Goal: Task Accomplishment & Management: Use online tool/utility

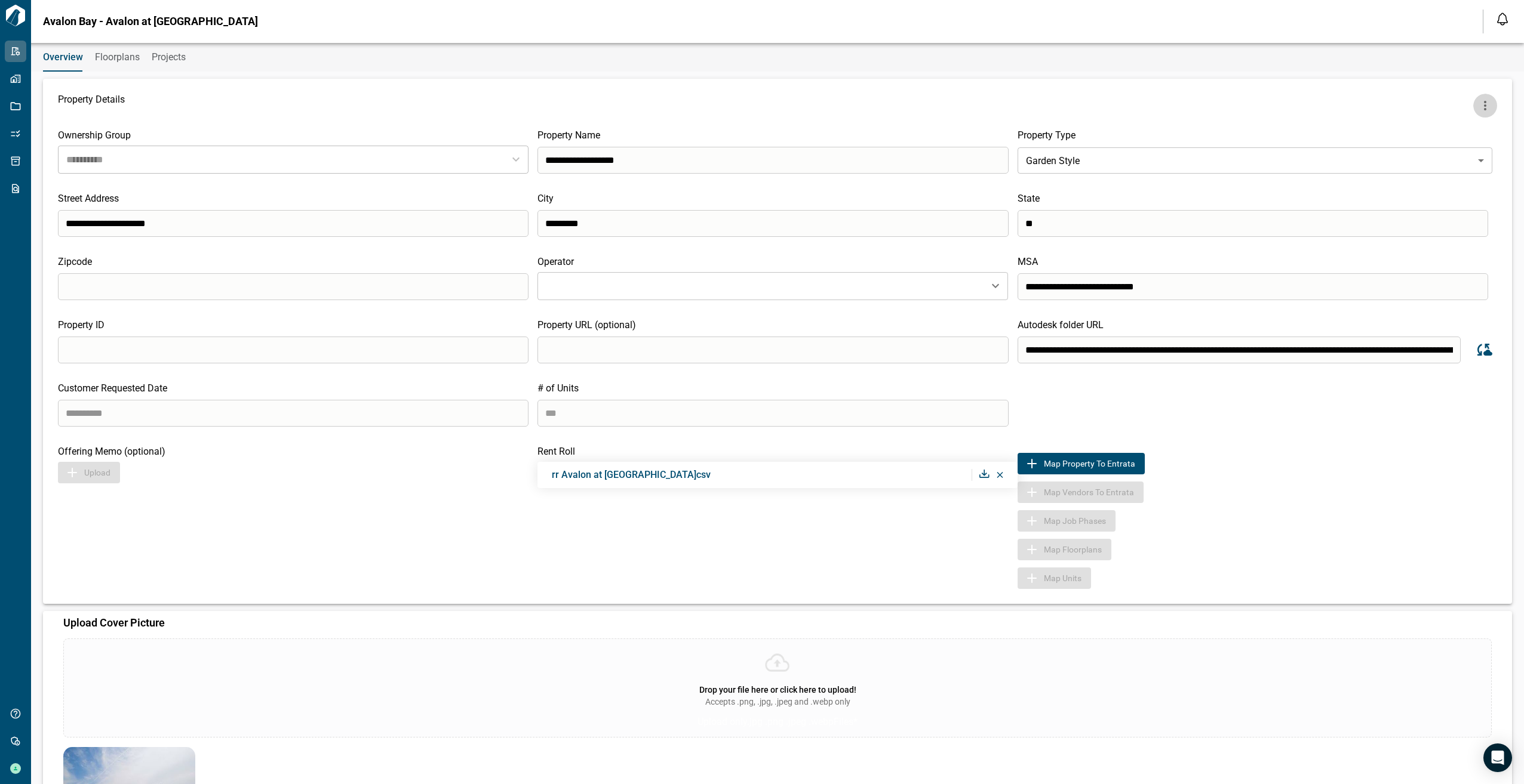
click at [1477, 96] on button "more" at bounding box center [1486, 106] width 24 height 24
click at [1434, 157] on li "Sync Revit Views" at bounding box center [1449, 154] width 129 height 22
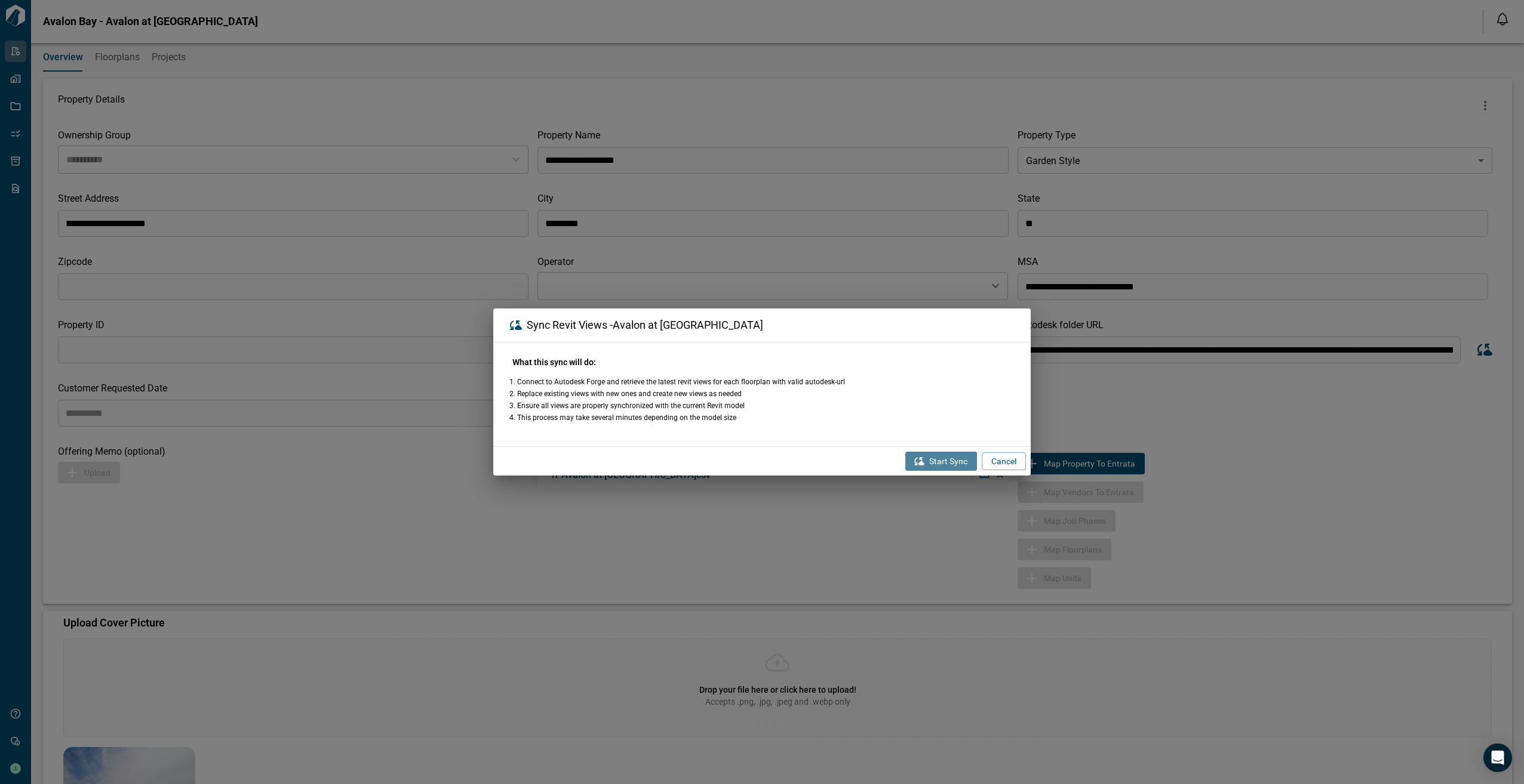
click at [951, 455] on button "Start Sync" at bounding box center [941, 461] width 72 height 19
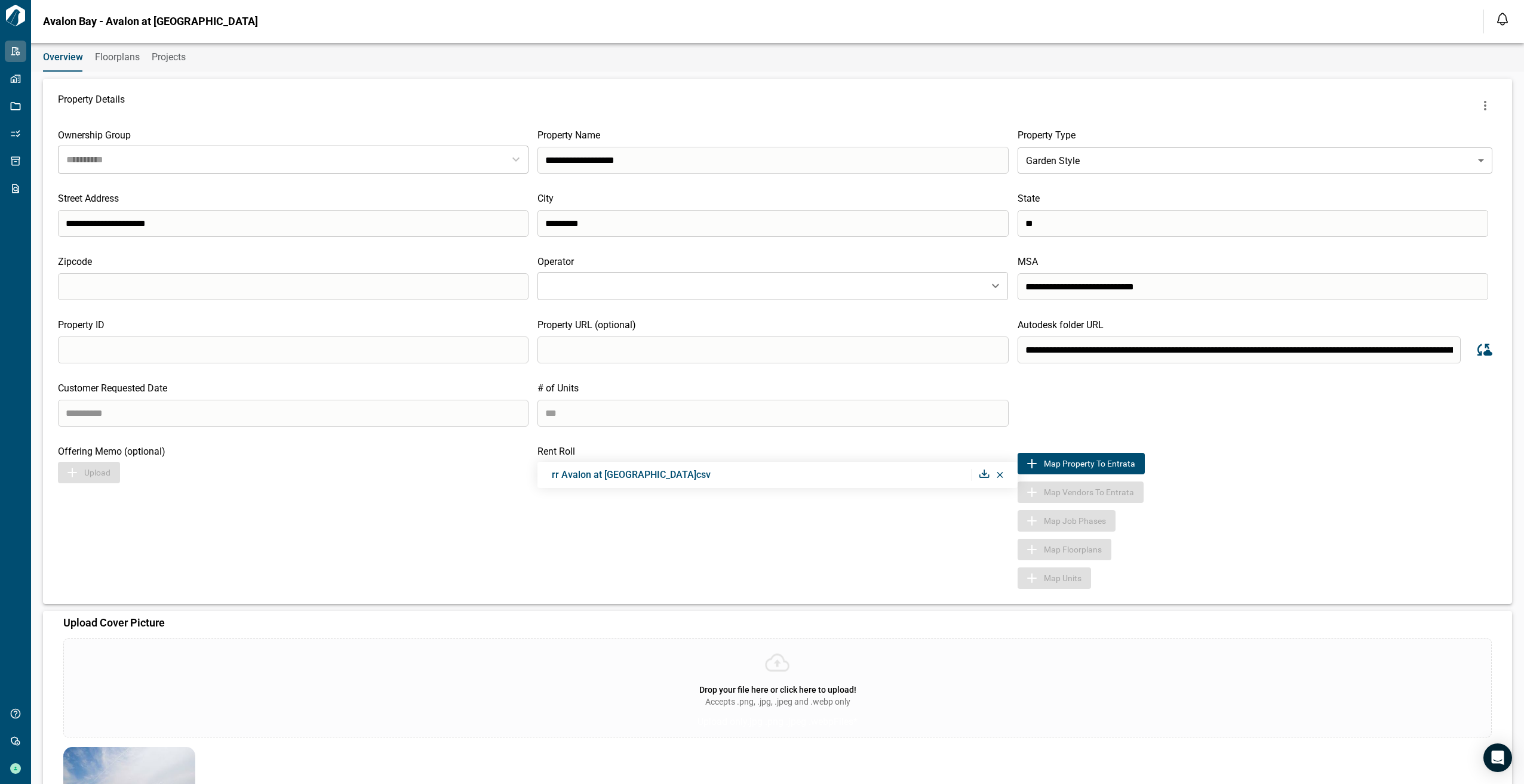
type input "**********"
click at [1484, 106] on icon "more" at bounding box center [1485, 106] width 3 height 9
click at [1423, 152] on li "Sync Revit Views" at bounding box center [1449, 154] width 129 height 22
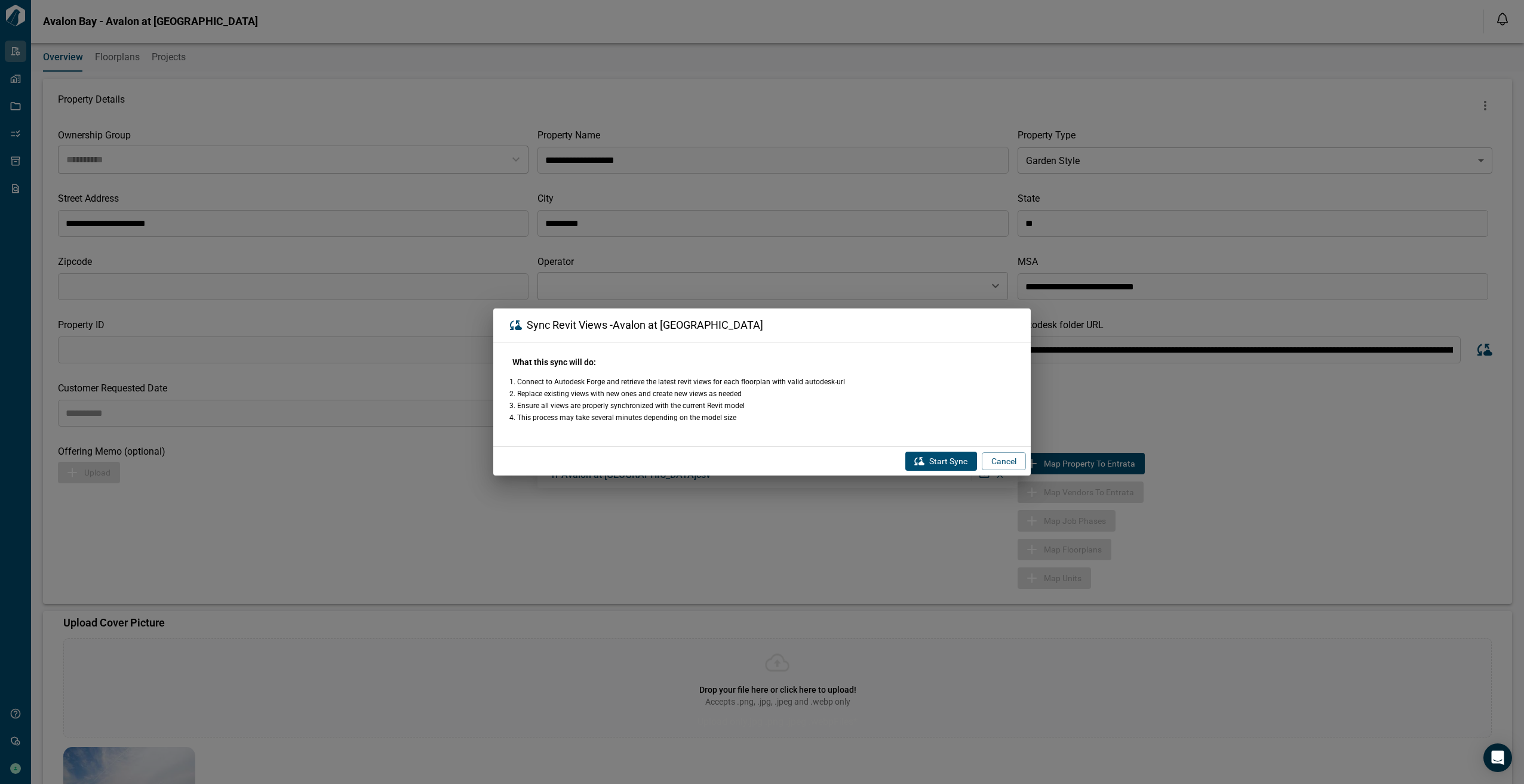
click at [945, 465] on button "Start Sync" at bounding box center [941, 461] width 72 height 19
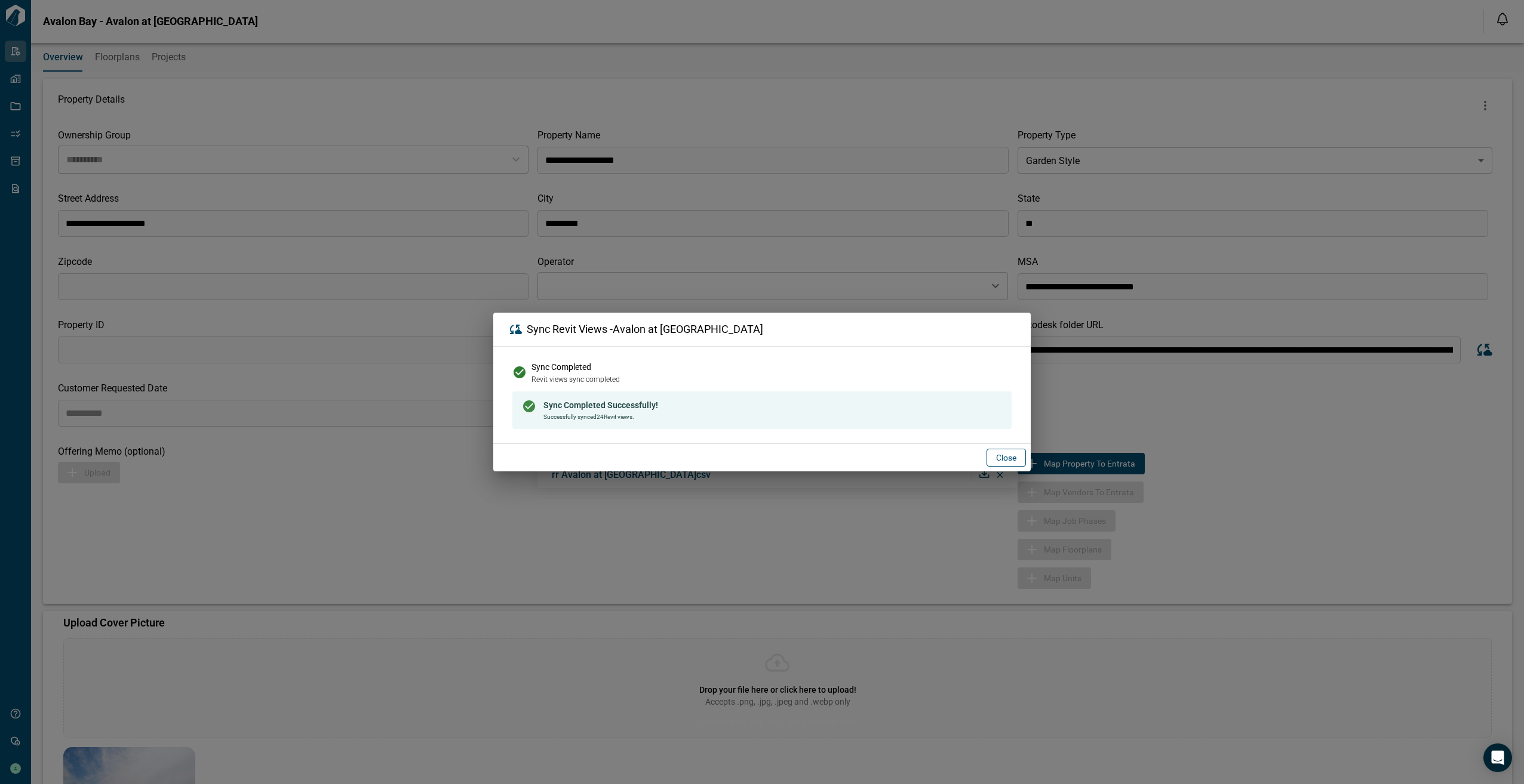
click at [999, 460] on button "Close" at bounding box center [1006, 457] width 39 height 18
